Goal: Task Accomplishment & Management: Complete application form

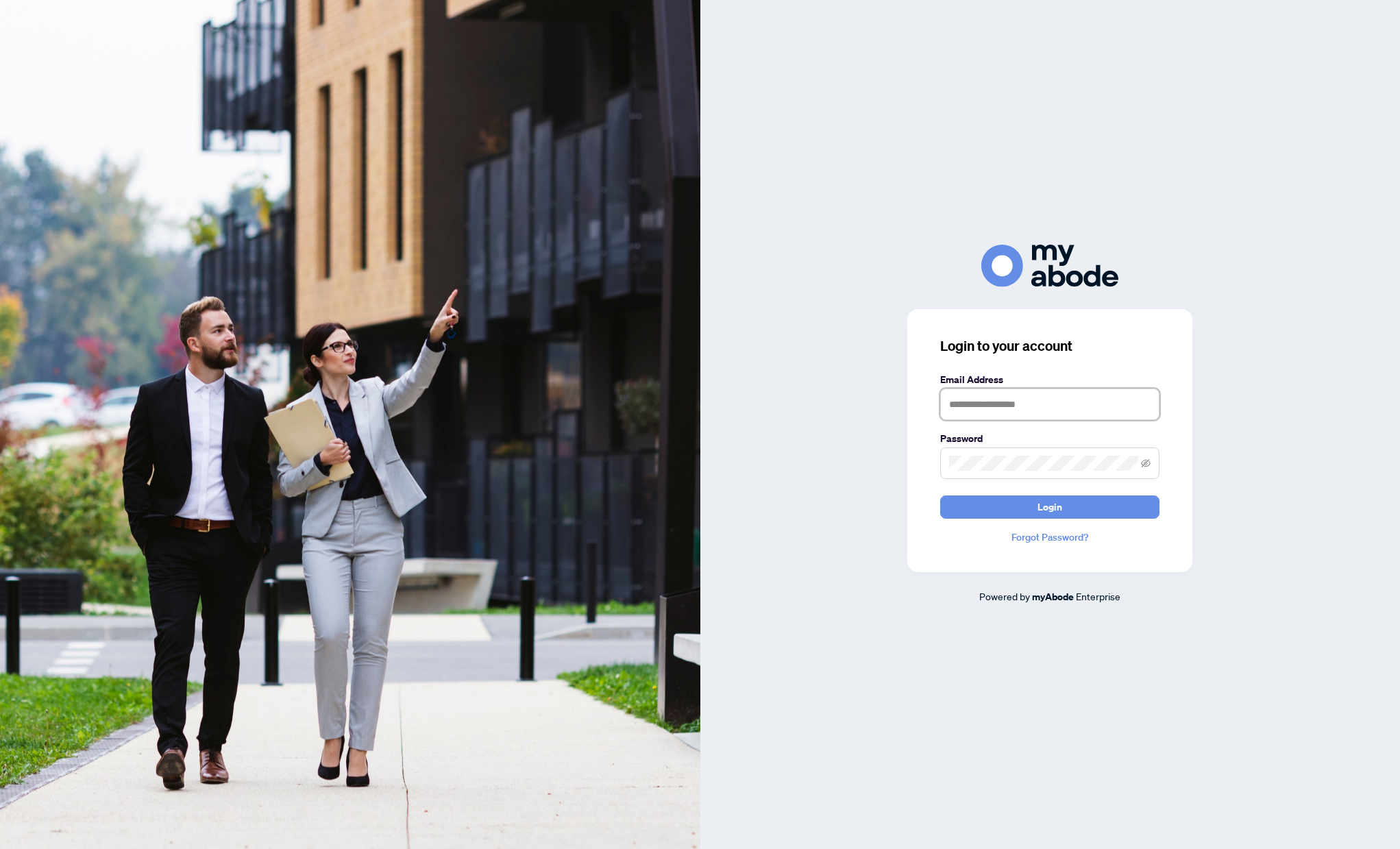
type input "**********"
click at [1050, 506] on button "Login" at bounding box center [1049, 507] width 219 height 23
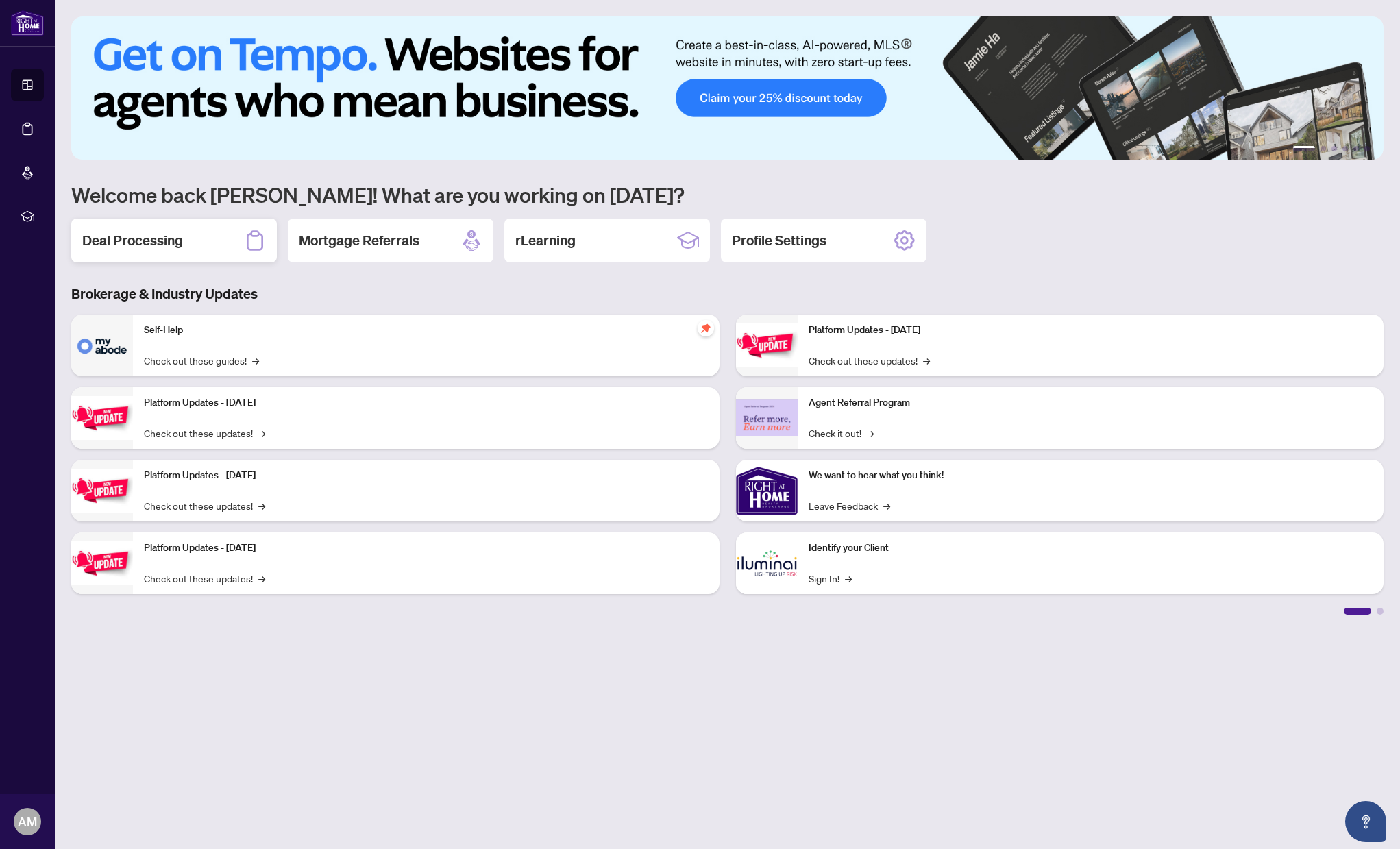
click at [169, 242] on h2 "Deal Processing" at bounding box center [133, 240] width 101 height 19
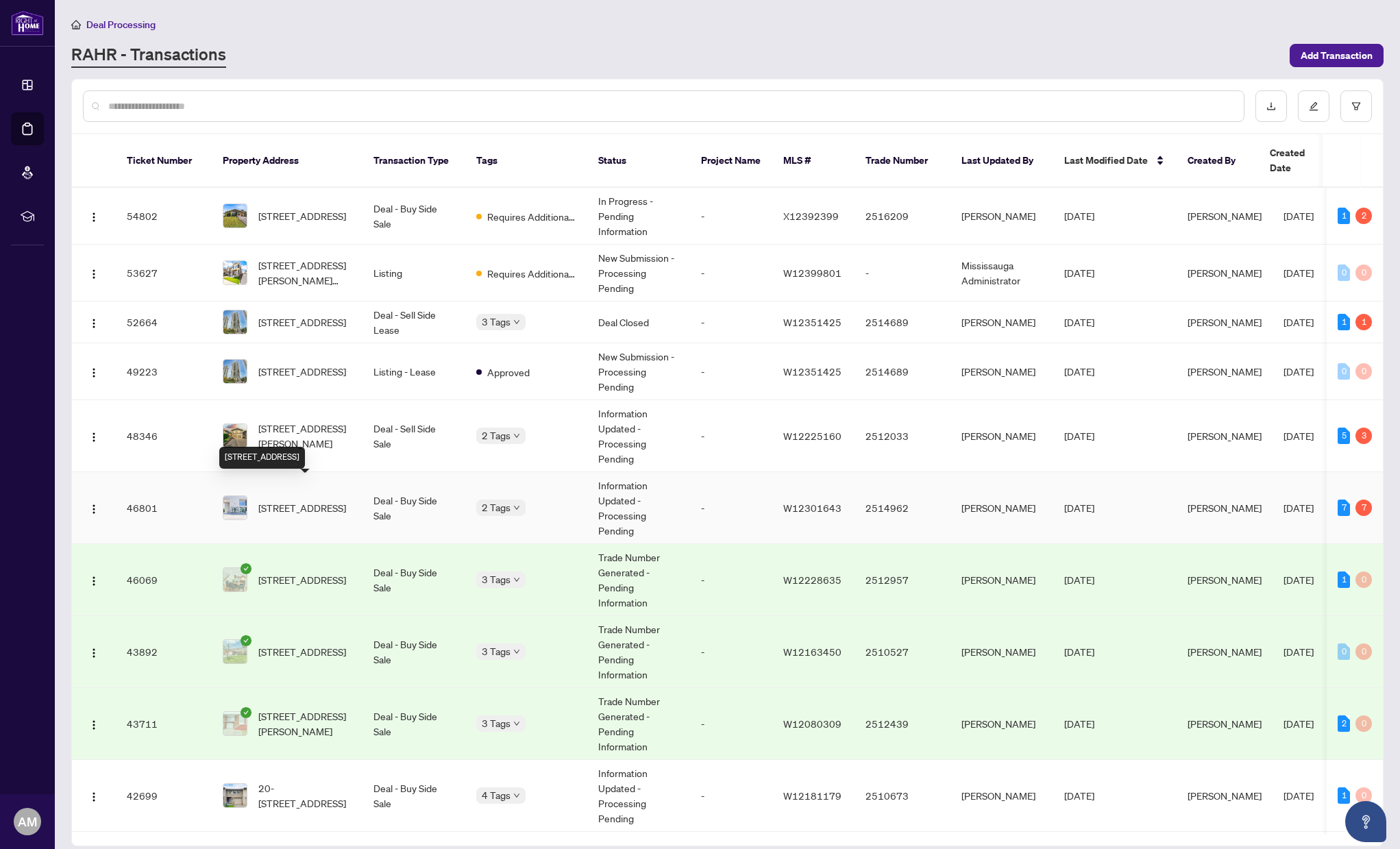
click at [328, 500] on span "[STREET_ADDRESS]" at bounding box center [302, 508] width 87 height 15
click at [278, 364] on span "[STREET_ADDRESS]" at bounding box center [302, 372] width 87 height 15
click at [318, 315] on span "[STREET_ADDRESS]" at bounding box center [300, 322] width 87 height 15
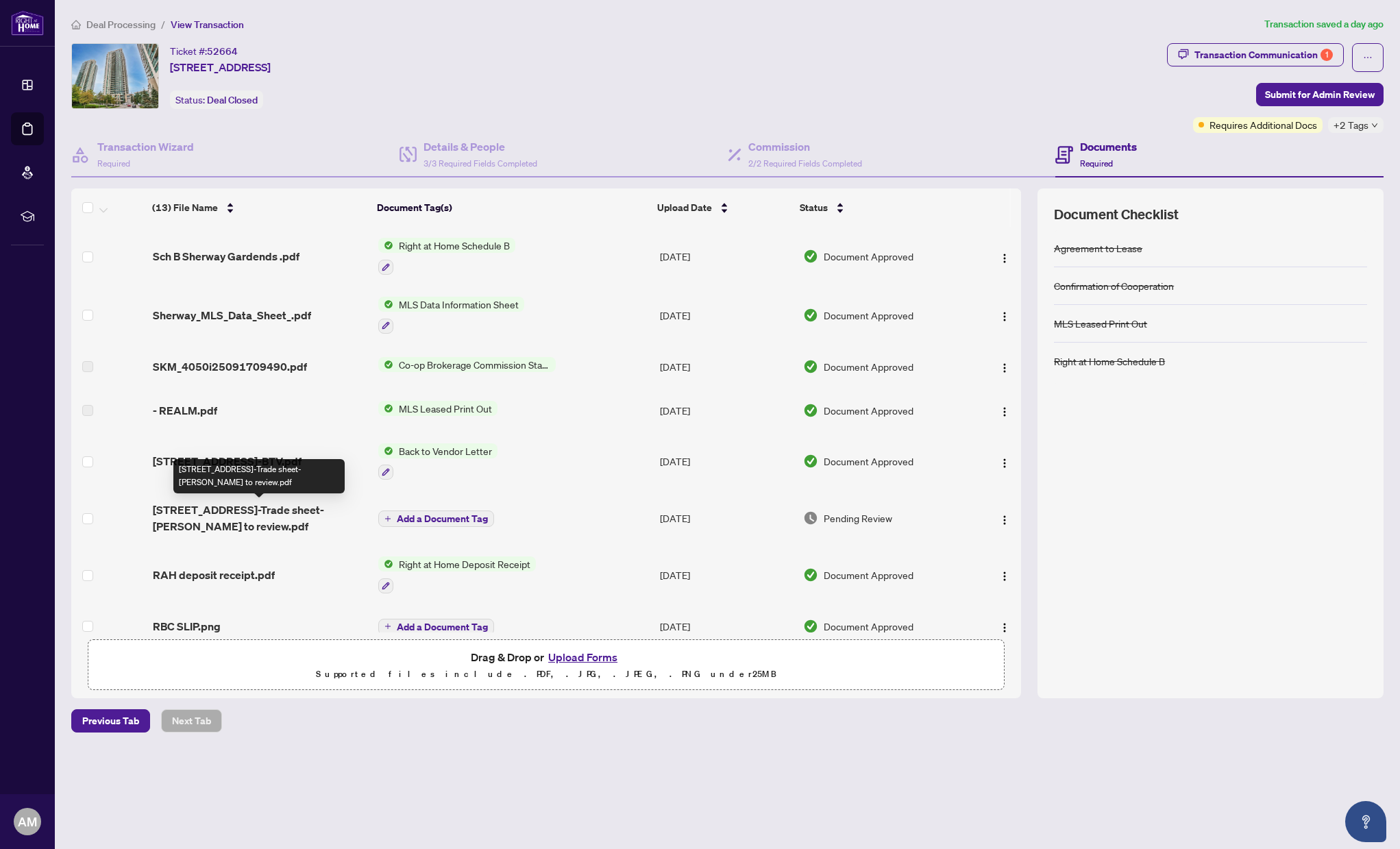
click at [253, 507] on span "[STREET_ADDRESS]-Trade sheet-[PERSON_NAME] to review.pdf" at bounding box center [260, 518] width 215 height 33
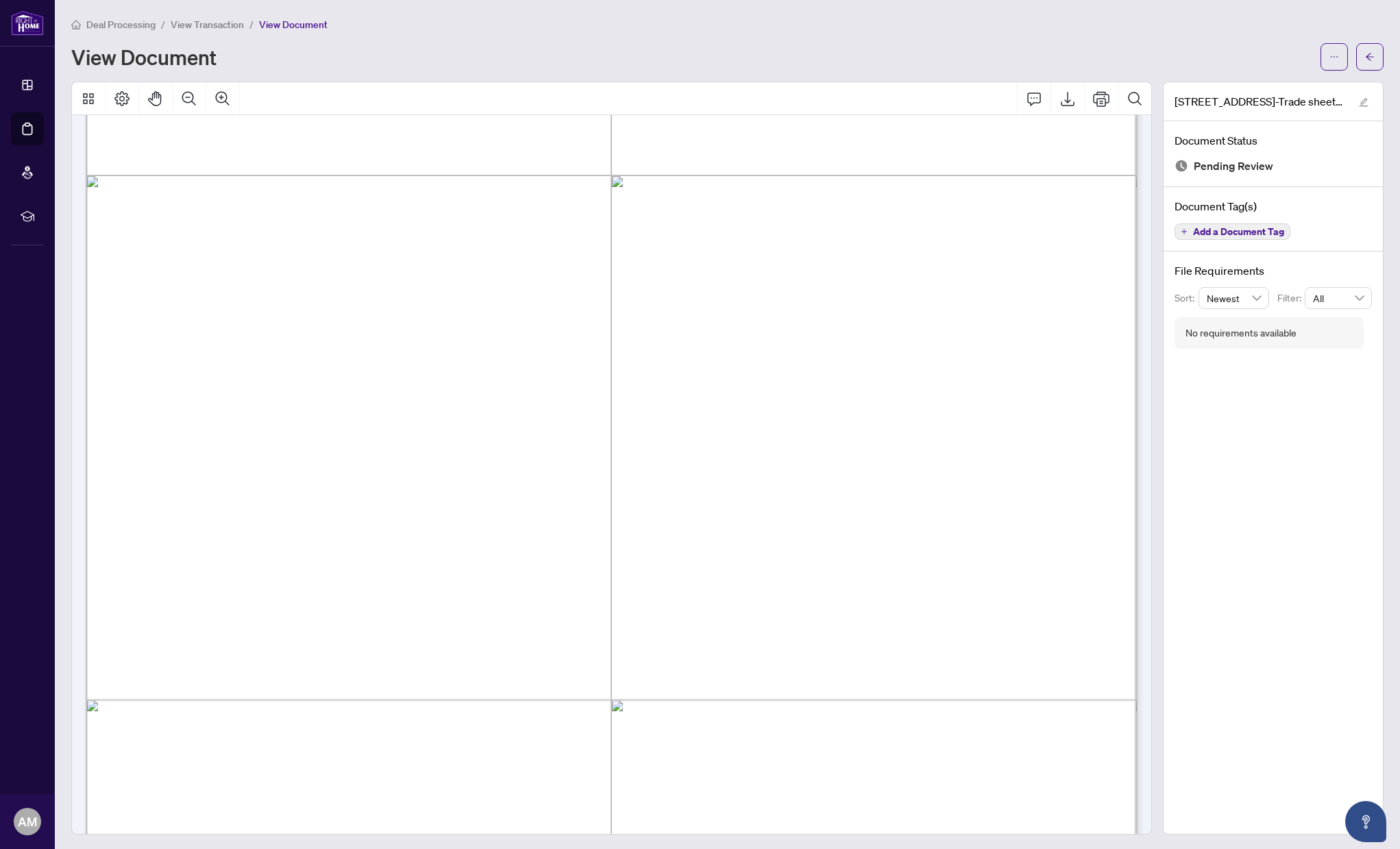
scroll to position [481, 0]
click at [1104, 96] on icon "Print" at bounding box center [1101, 99] width 17 height 17
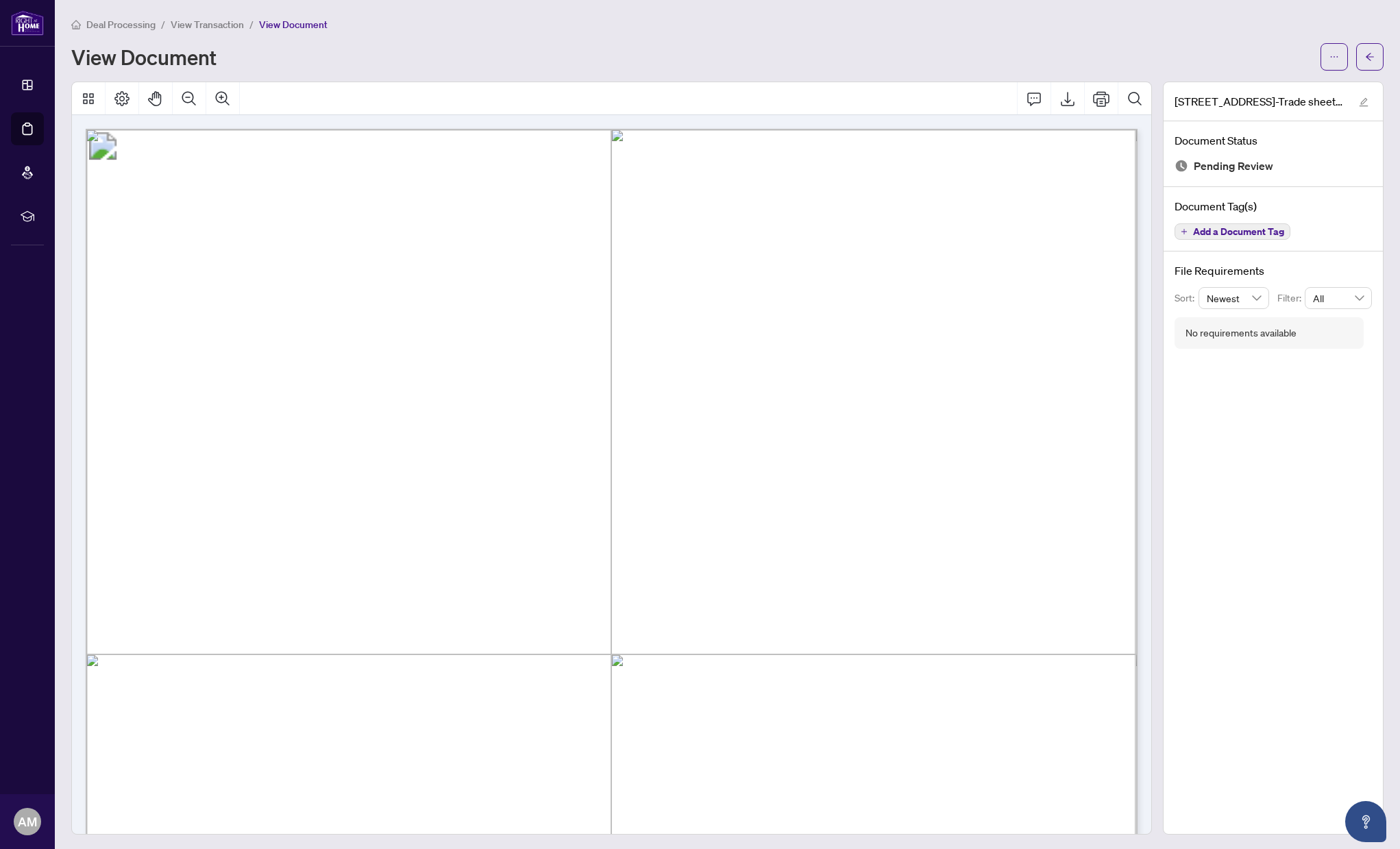
scroll to position [0, 0]
click at [128, 28] on span "Deal Processing" at bounding box center [121, 24] width 69 height 13
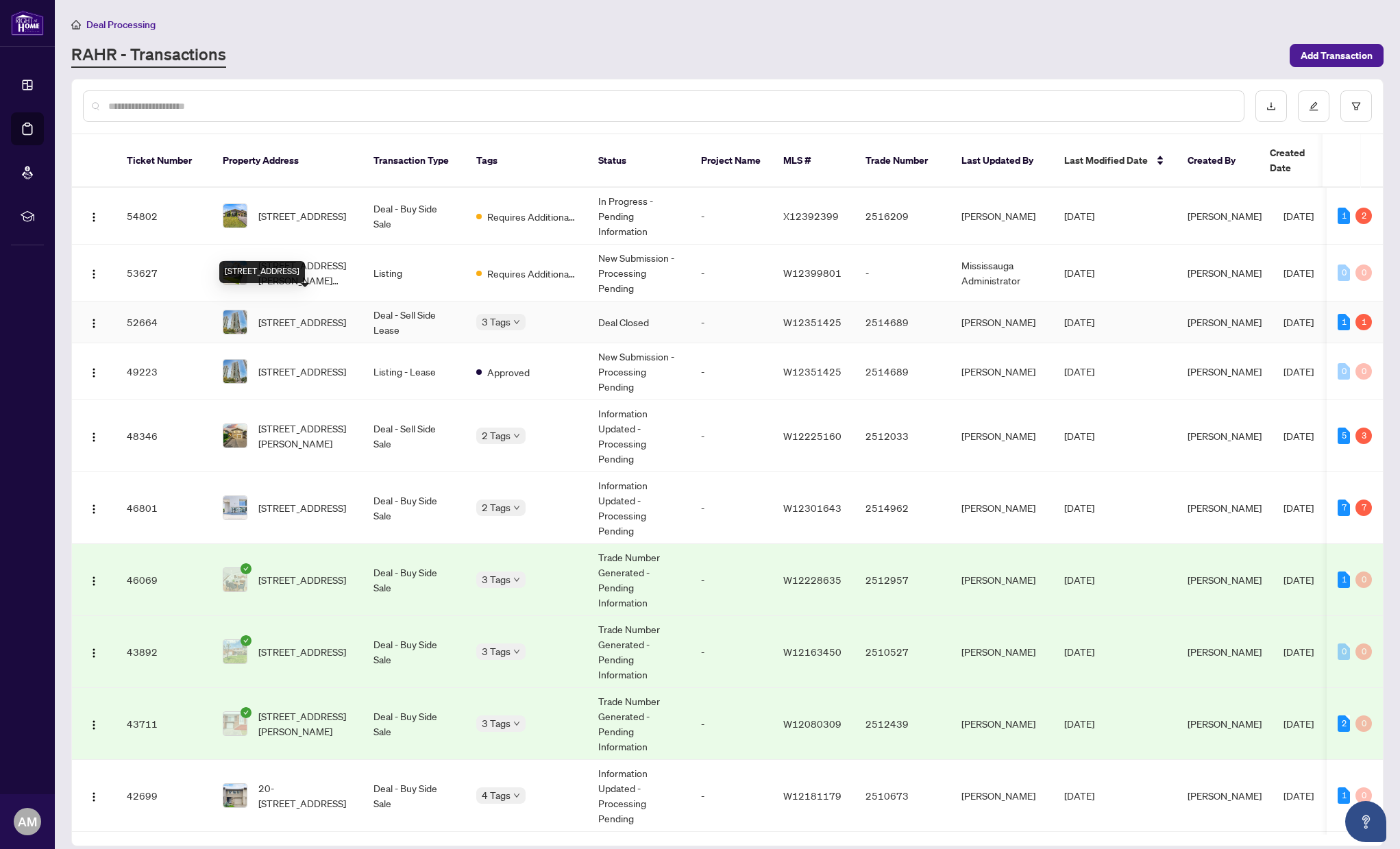
click at [306, 315] on span "[STREET_ADDRESS]" at bounding box center [302, 322] width 87 height 15
click at [514, 308] on span "Requires Additional Docs" at bounding box center [552, 314] width 102 height 15
click at [530, 319] on span "Requires Additional Docs" at bounding box center [552, 314] width 102 height 15
click at [287, 315] on span "[STREET_ADDRESS]" at bounding box center [302, 322] width 87 height 15
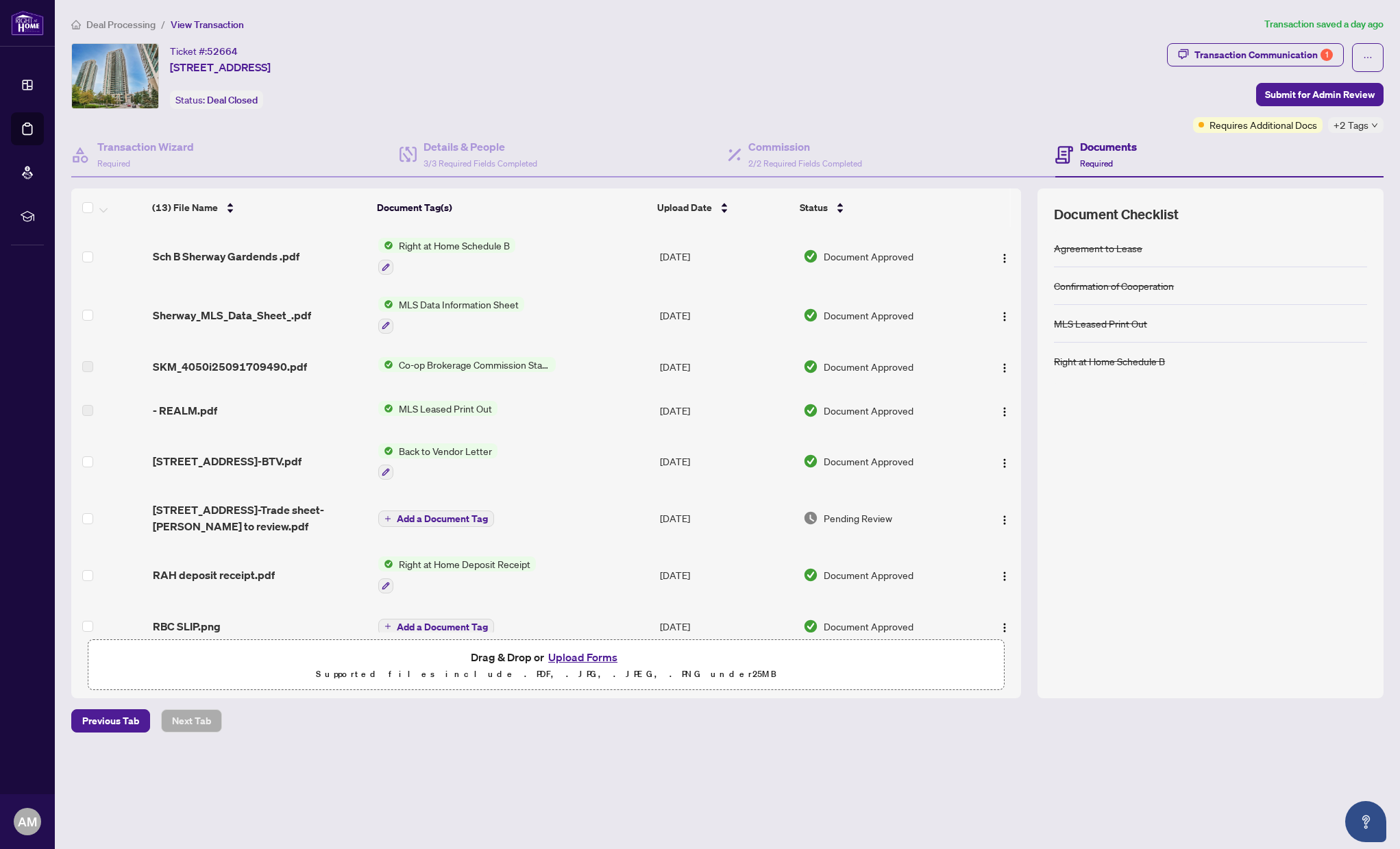
click at [599, 654] on button "Upload Forms" at bounding box center [582, 656] width 77 height 18
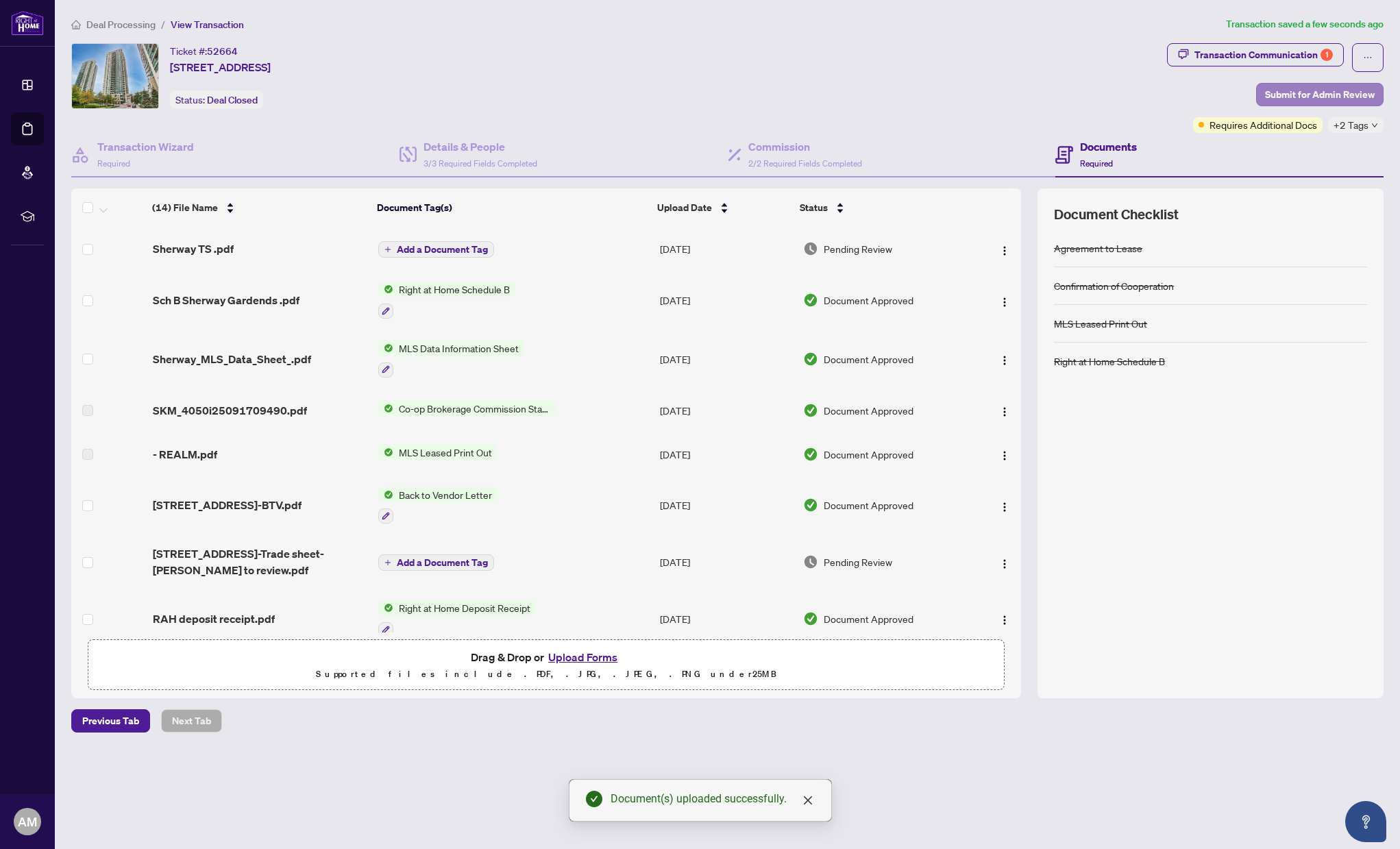
click at [1307, 92] on span "Submit for Admin Review" at bounding box center [1319, 95] width 110 height 22
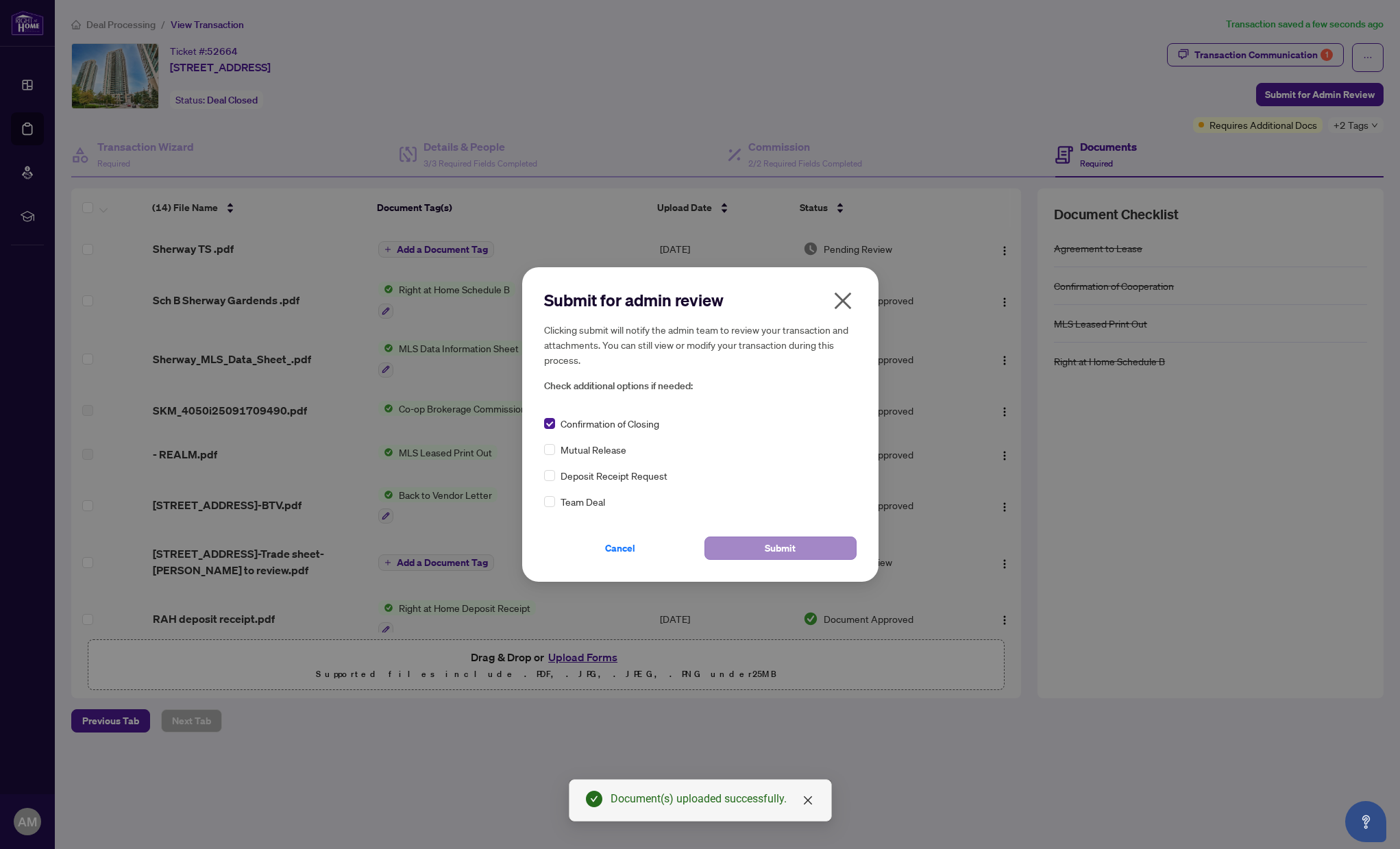
click at [807, 555] on button "Submit" at bounding box center [780, 548] width 152 height 23
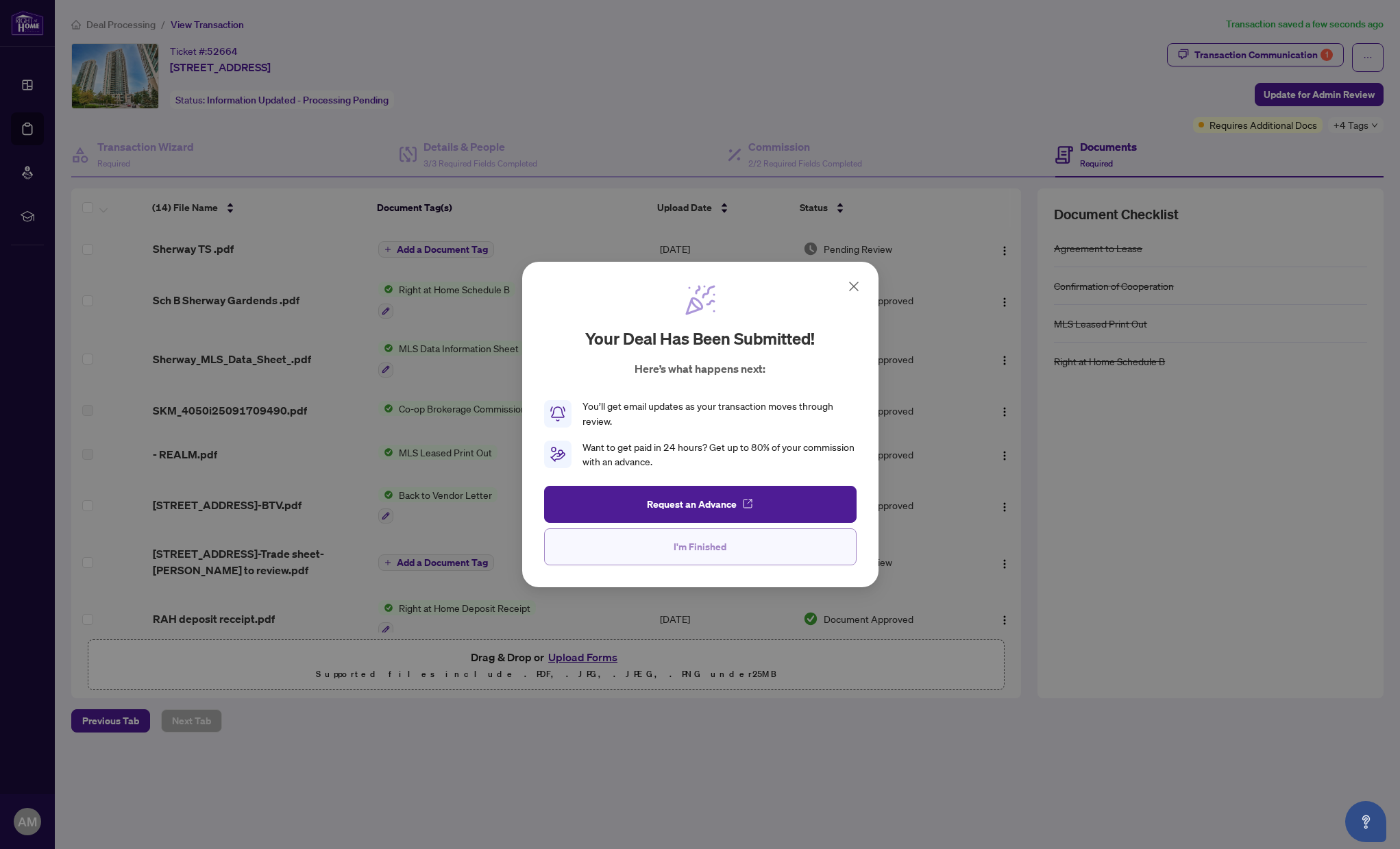
click at [780, 546] on button "I'm Finished" at bounding box center [700, 546] width 312 height 37
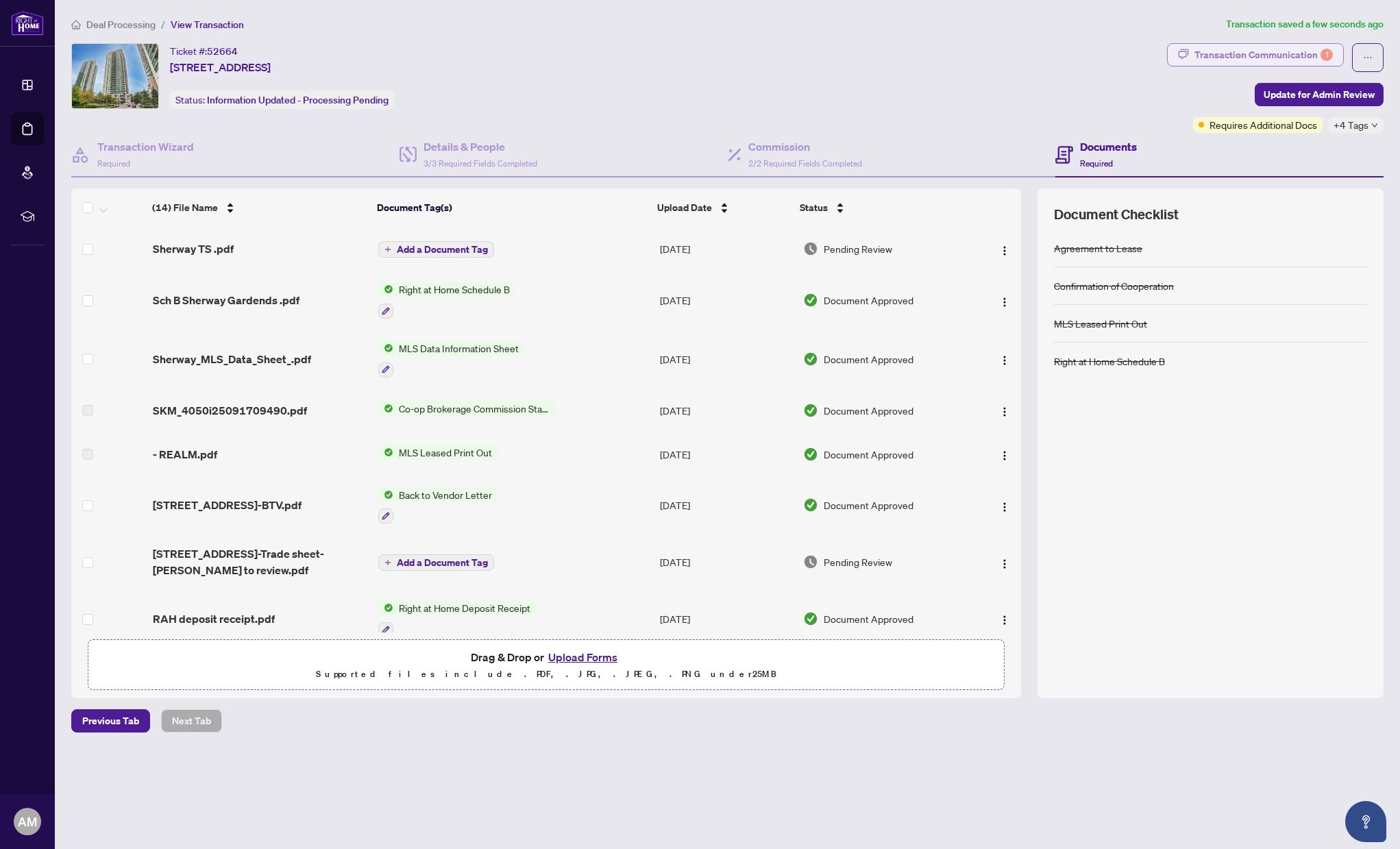
click at [1276, 50] on div "Transaction Communication 1" at bounding box center [1263, 55] width 138 height 22
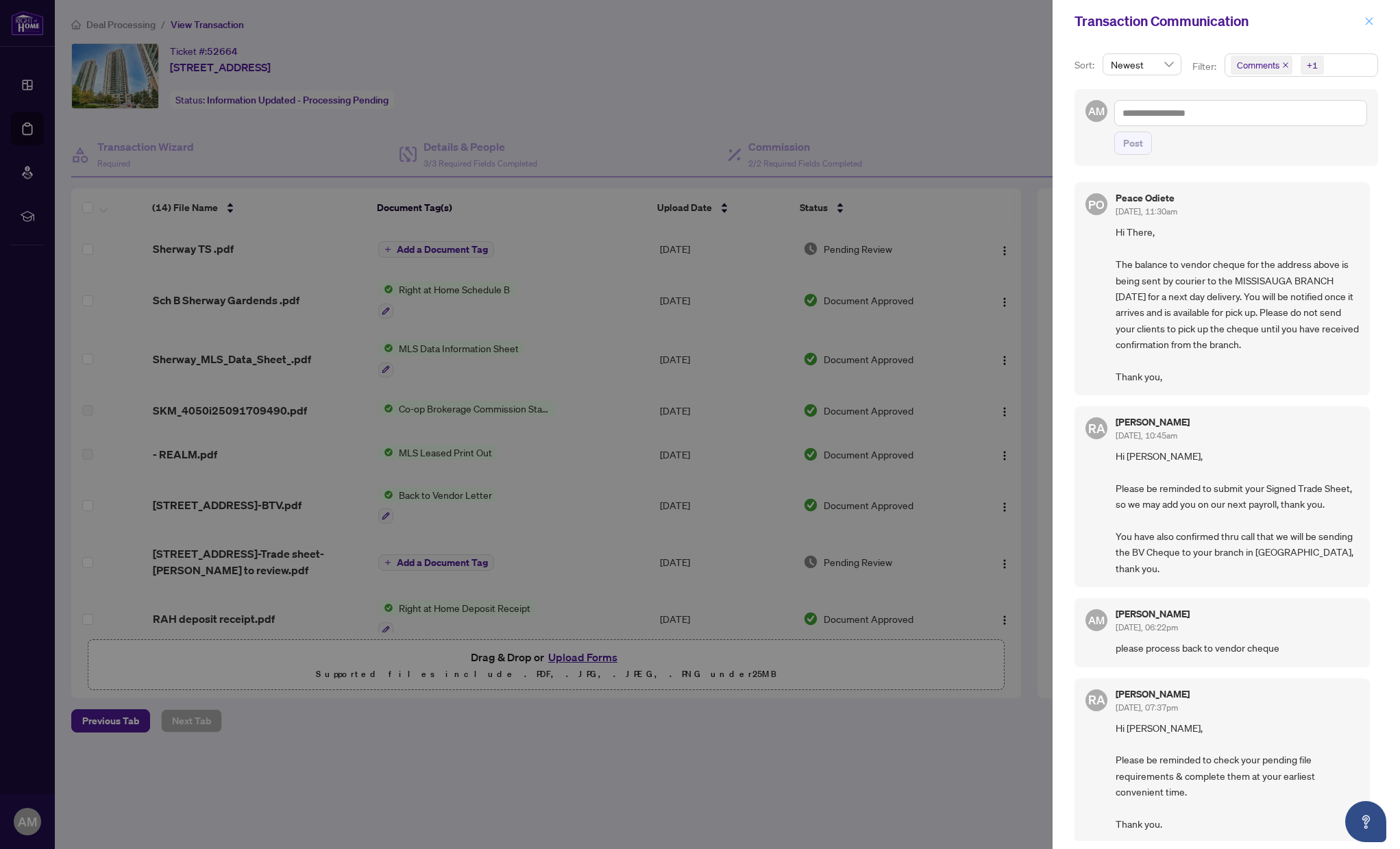
click at [1366, 21] on icon "close" at bounding box center [1368, 21] width 9 height 9
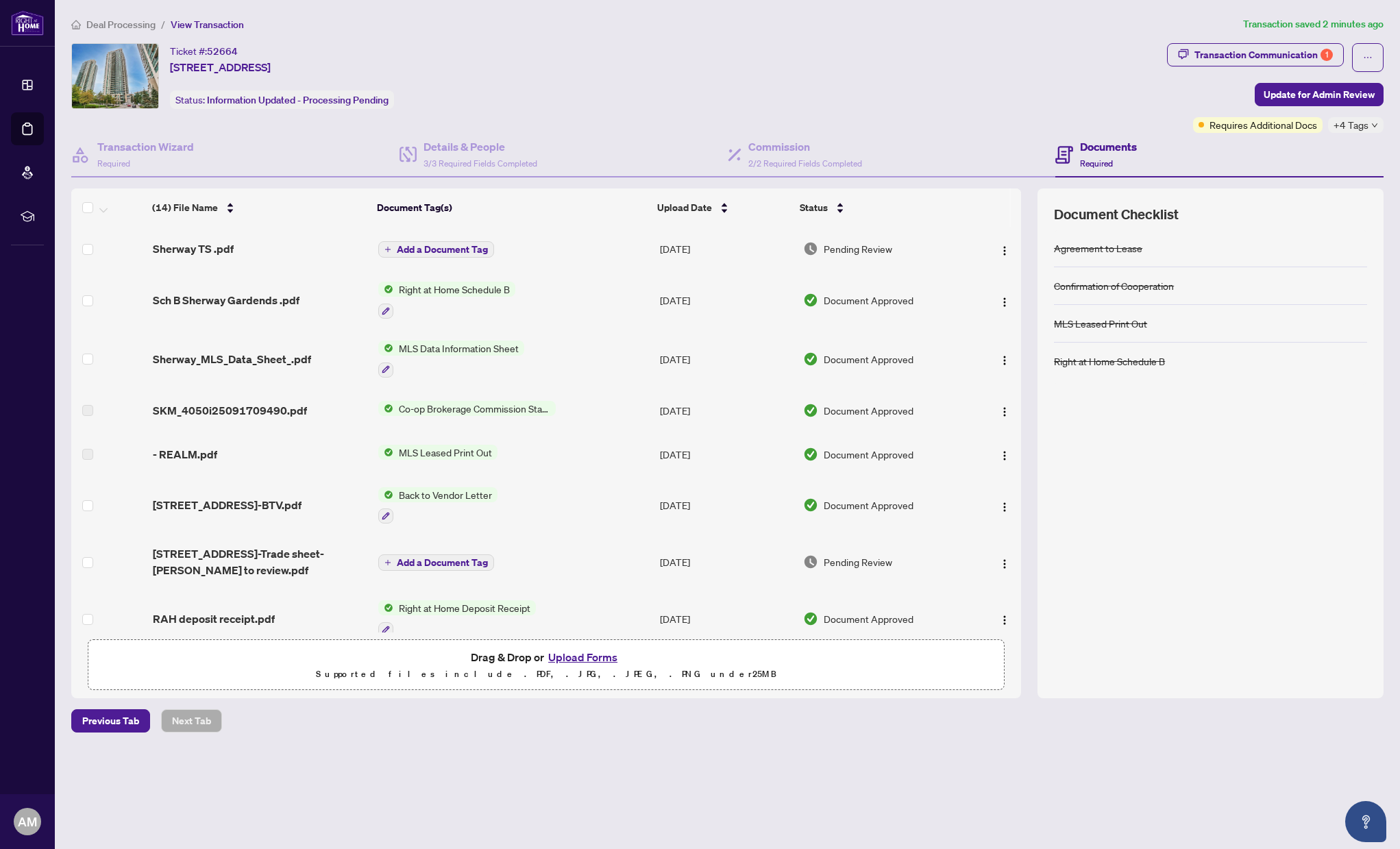
click at [129, 23] on span "Deal Processing" at bounding box center [121, 24] width 69 height 13
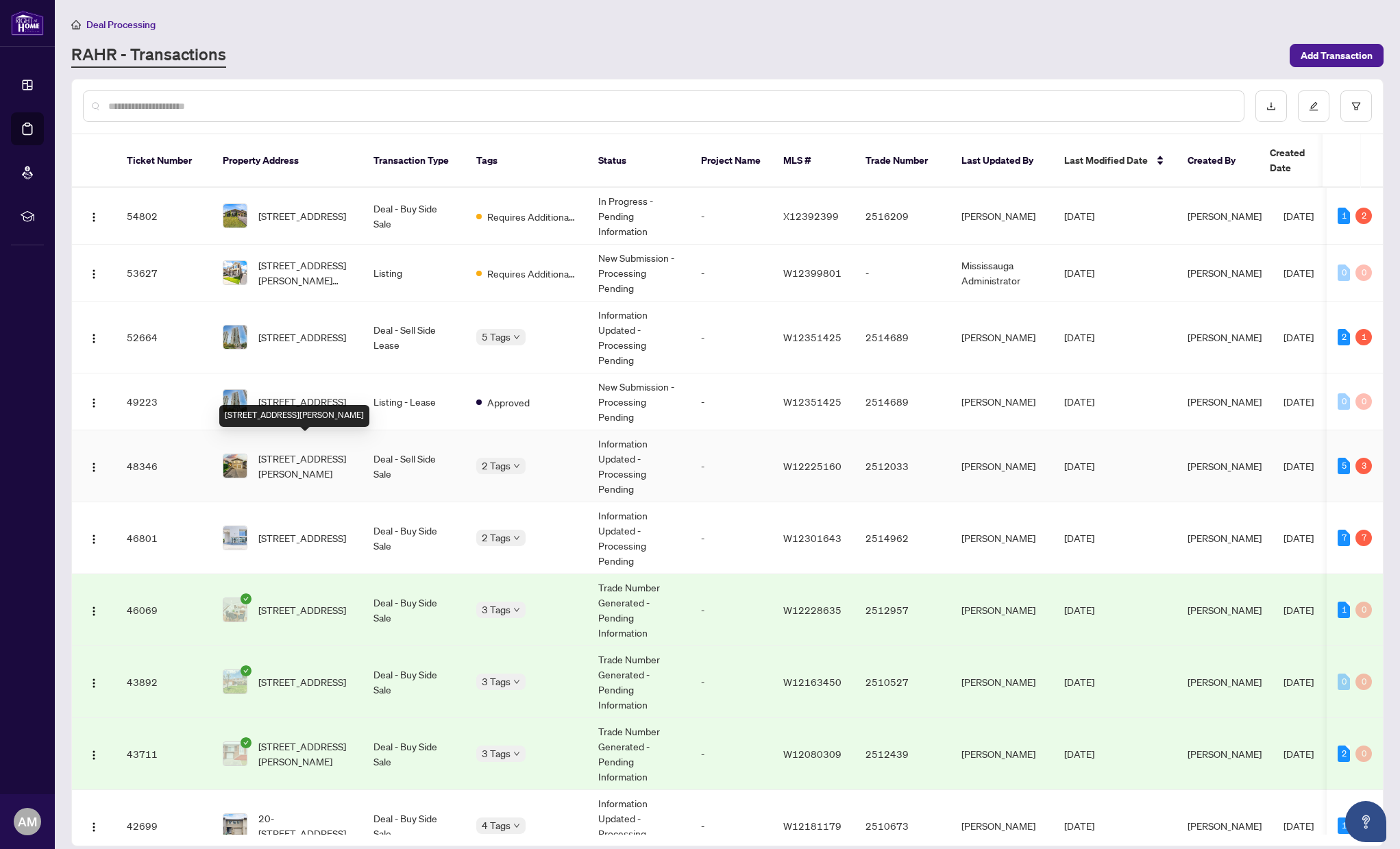
click at [291, 451] on span "[STREET_ADDRESS][PERSON_NAME]" at bounding box center [305, 466] width 93 height 30
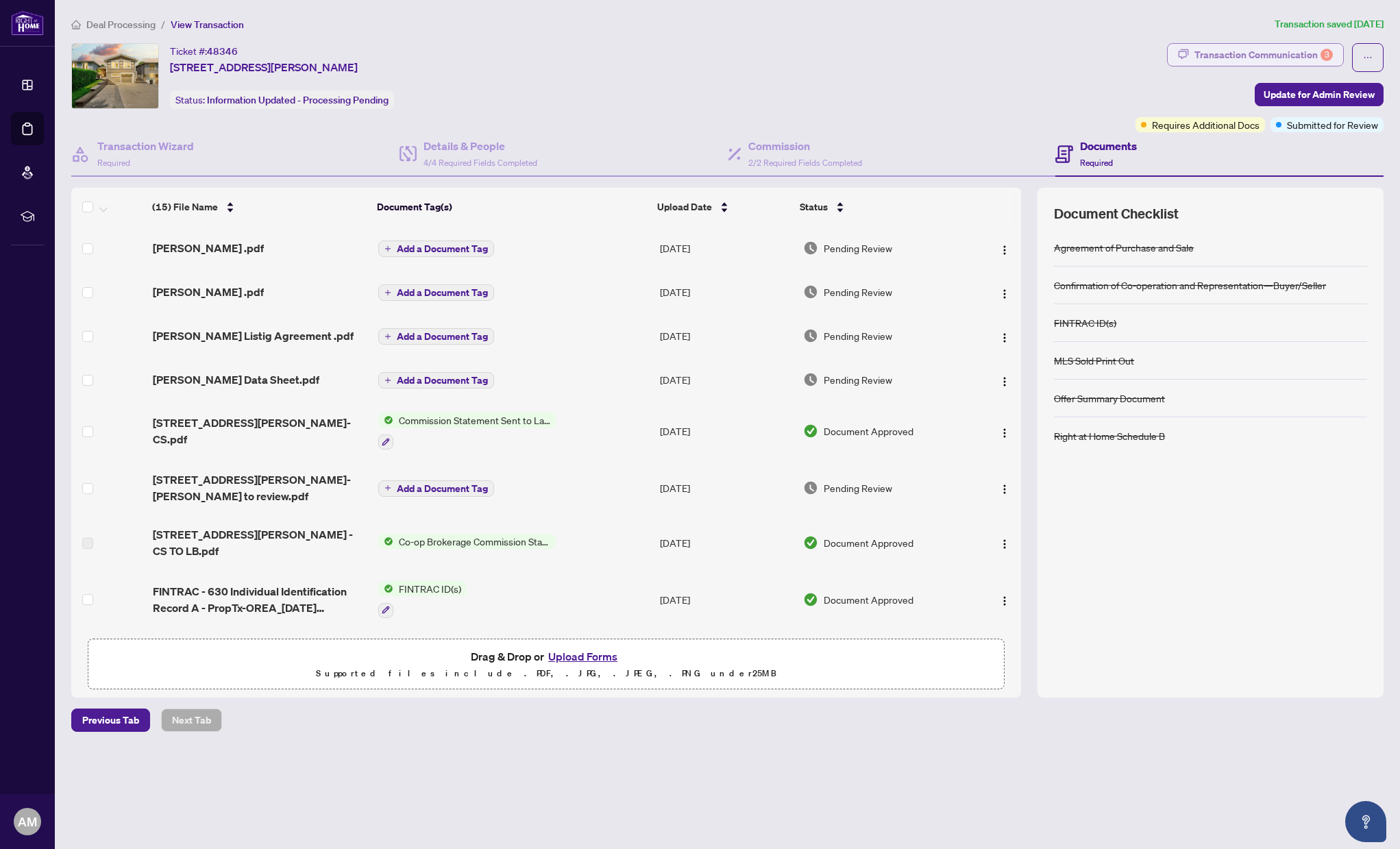
click at [1267, 54] on div "Transaction Communication 3" at bounding box center [1263, 55] width 138 height 22
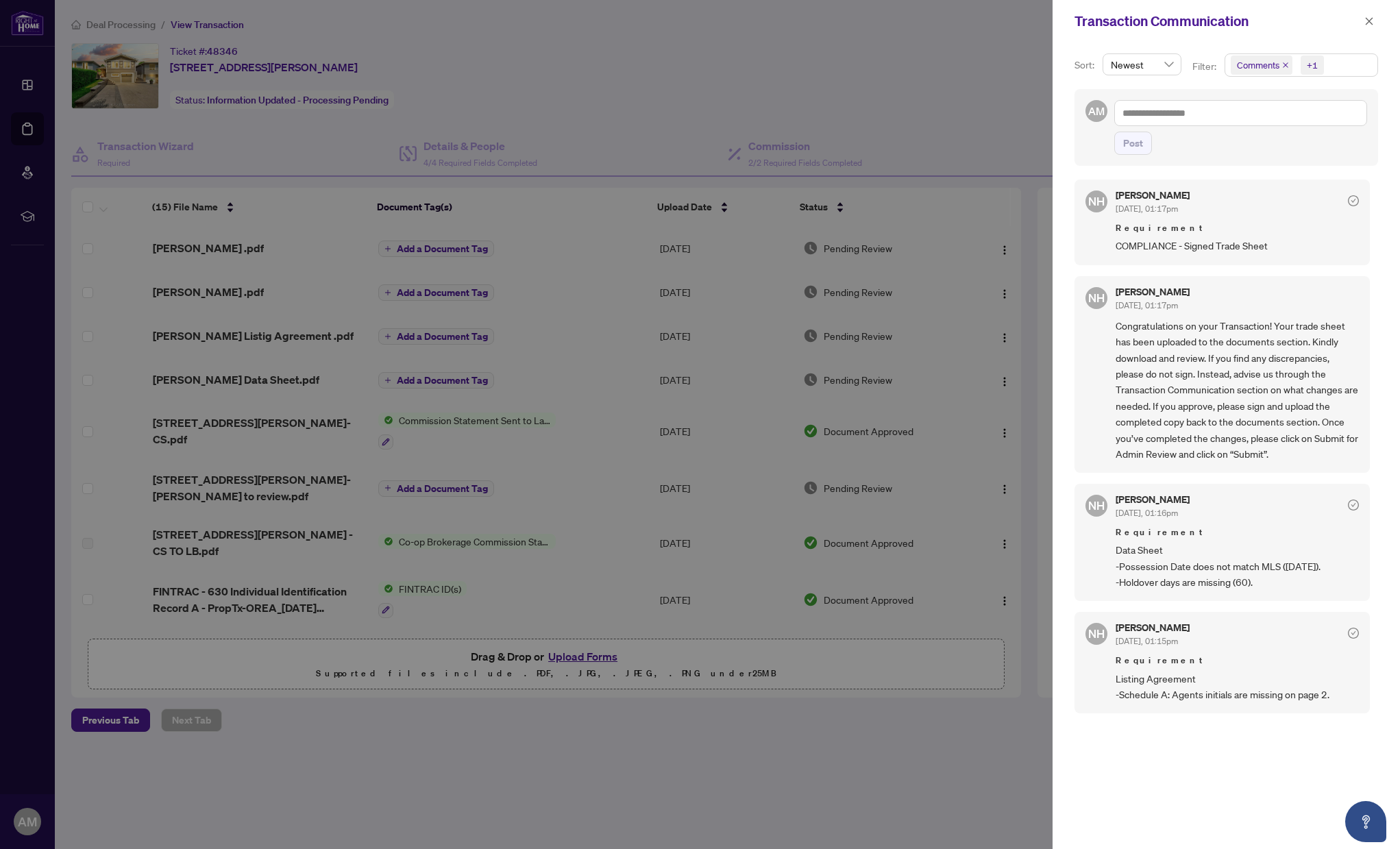
scroll to position [3, 0]
click at [607, 221] on div at bounding box center [700, 424] width 1400 height 849
click at [739, 777] on div at bounding box center [700, 424] width 1400 height 849
click at [1374, 19] on button "button" at bounding box center [1369, 22] width 18 height 17
